Goal: Communication & Community: Answer question/provide support

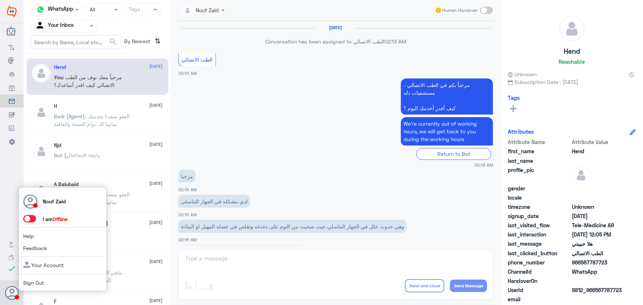
scroll to position [335, 0]
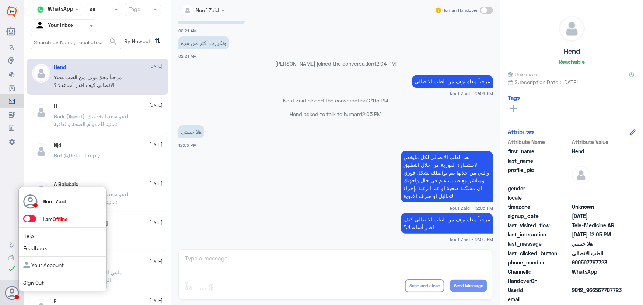
click at [28, 219] on span at bounding box center [29, 218] width 13 height 7
click at [0, 0] on input "checkbox" at bounding box center [0, 0] width 0 height 0
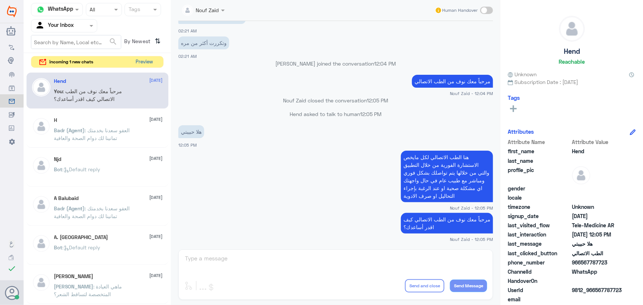
click at [140, 59] on button "Preview" at bounding box center [144, 61] width 23 height 11
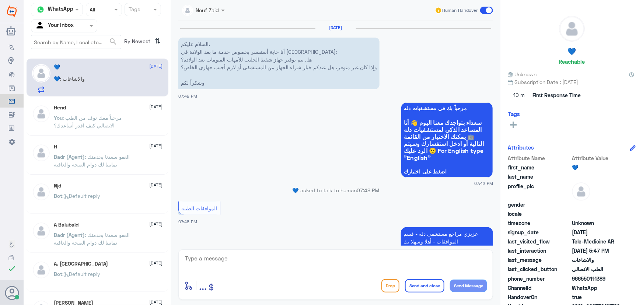
scroll to position [644, 0]
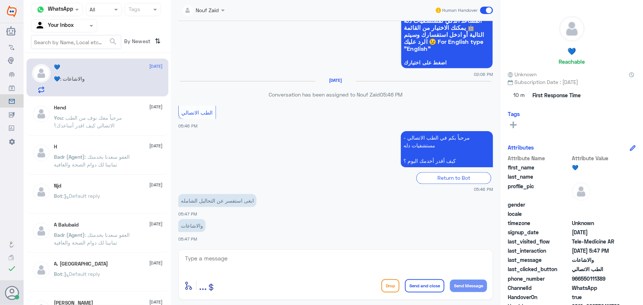
click at [110, 81] on div "💙 : والاشاعات" at bounding box center [108, 85] width 109 height 17
drag, startPoint x: 303, startPoint y: 268, endPoint x: 301, endPoint y: 264, distance: 4.0
click at [301, 264] on textarea at bounding box center [335, 262] width 303 height 18
paste textarea "مرحباً معك نوف من الطب الاتصالي"
type textarea "مرحباً معك نوف من الطب الاتصالي"
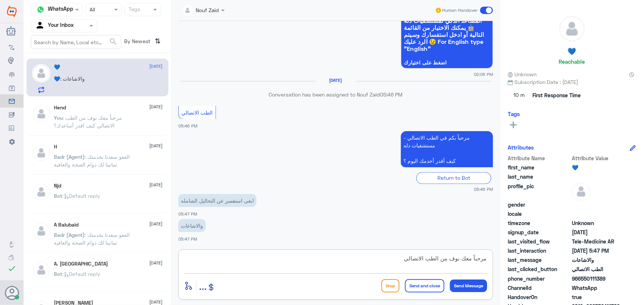
click at [460, 284] on button "Send Message" at bounding box center [468, 286] width 37 height 13
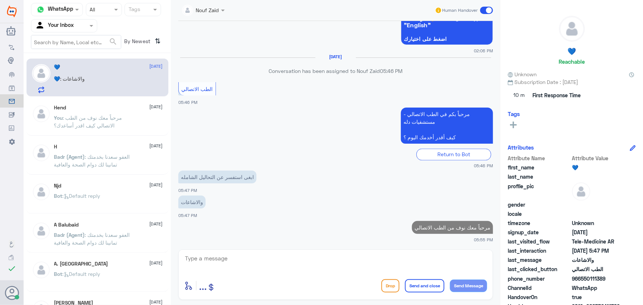
click at [404, 264] on textarea at bounding box center [335, 262] width 303 height 18
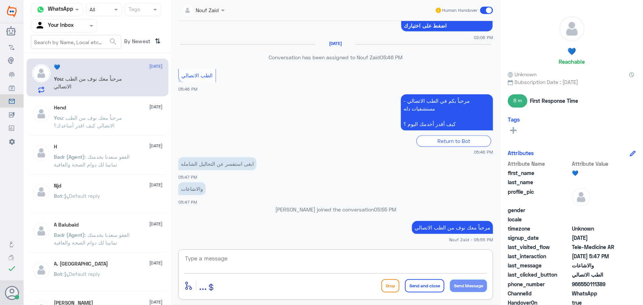
click at [282, 260] on textarea at bounding box center [335, 262] width 303 height 18
paste textarea "هنا الطب الاتصالي لكل مايخص الاستشارة الفورية من خلال التطبيق، يمكنك الاستفسار …"
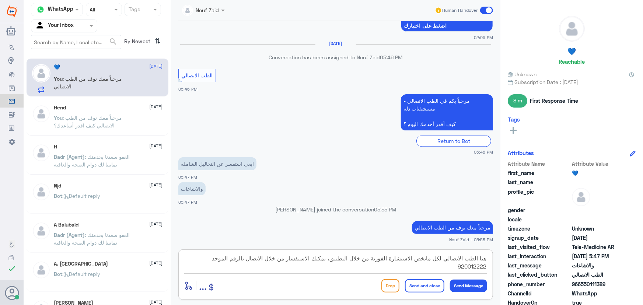
type textarea "هنا الطب الاتصالي لكل مايخص الاستشارة الفورية من خلال التطبيق، يمكنك الاستفسار …"
click at [412, 283] on button "Send and close" at bounding box center [424, 285] width 39 height 13
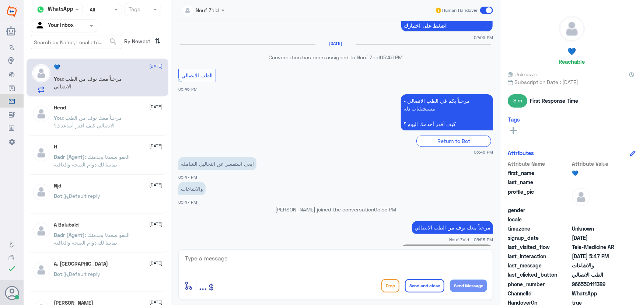
scroll to position [715, 0]
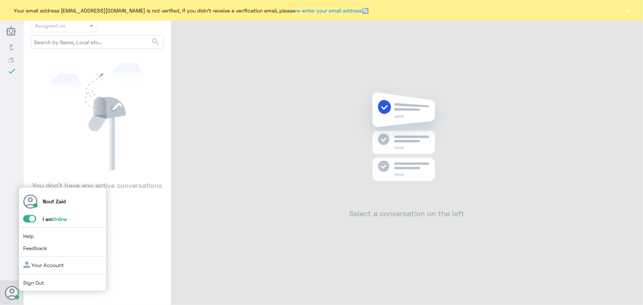
click at [26, 219] on span at bounding box center [29, 218] width 13 height 7
click at [0, 0] on input "checkbox" at bounding box center [0, 0] width 0 height 0
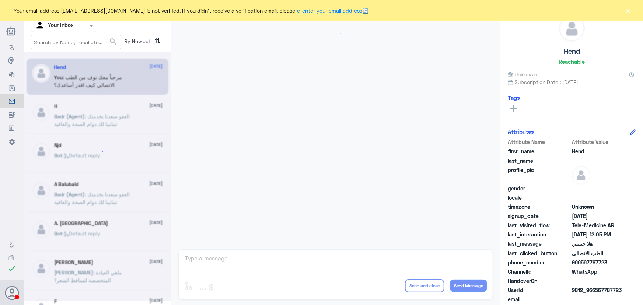
scroll to position [335, 0]
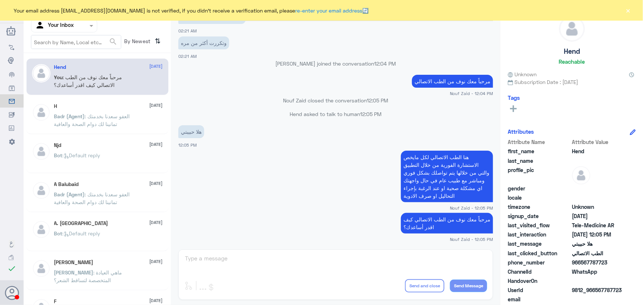
click at [626, 13] on button "×" at bounding box center [627, 10] width 7 height 7
